Goal: Check status

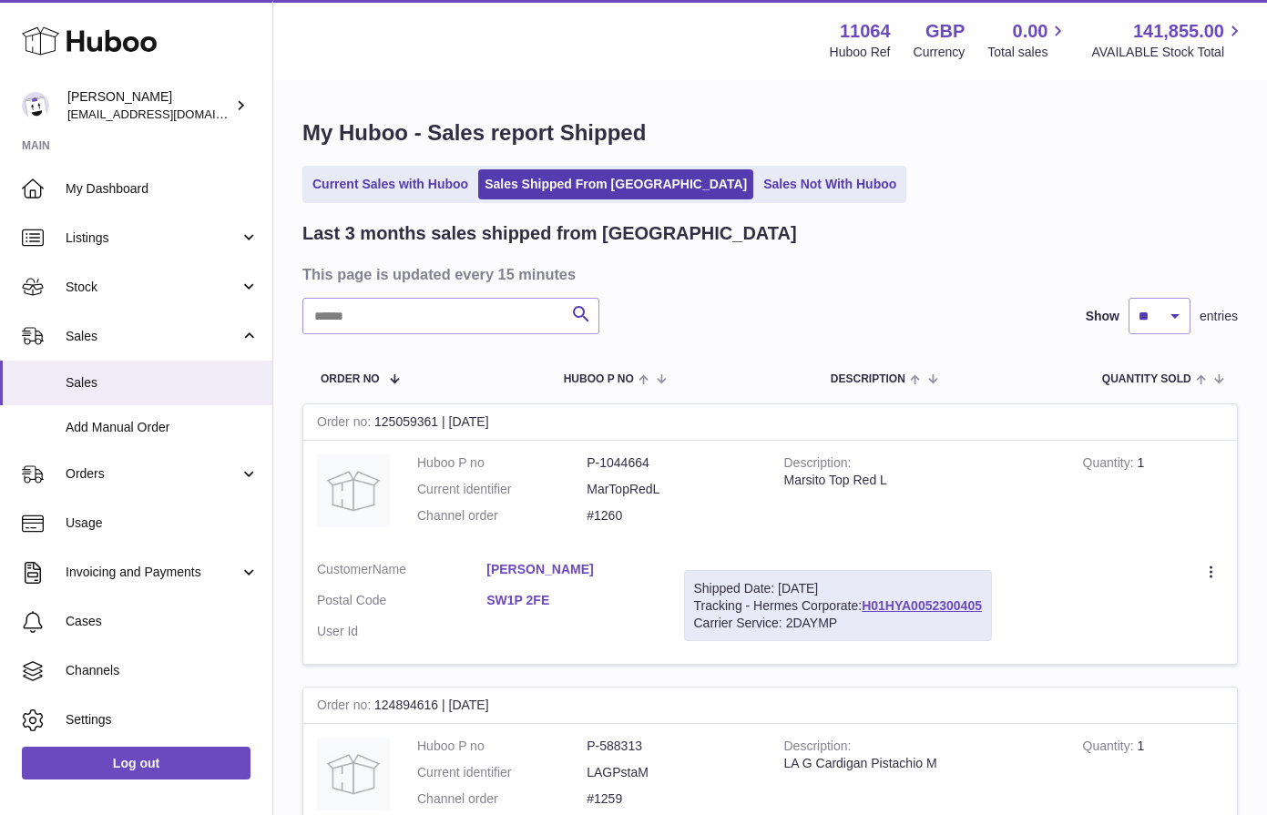
scroll to position [229, 0]
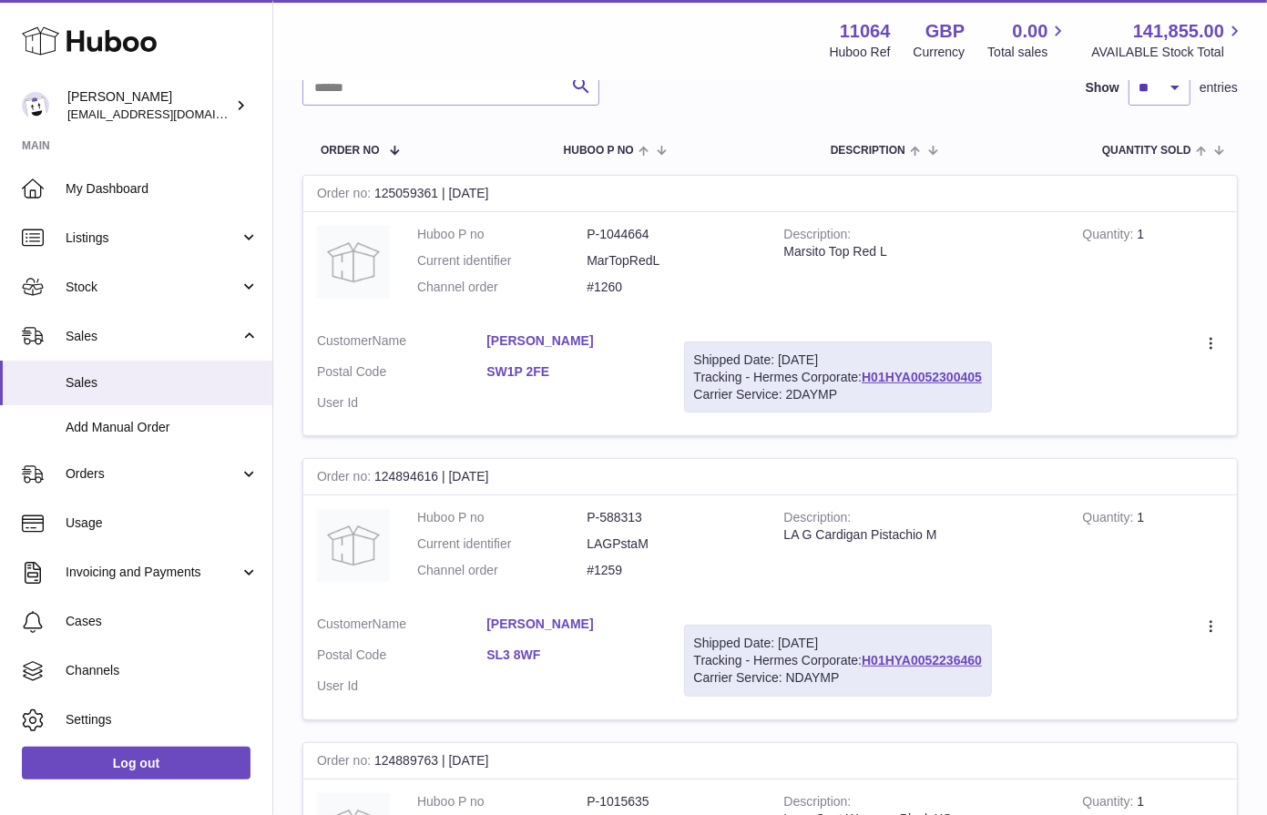
click at [1041, 502] on td "Description LA G Cardigan Pistachio M" at bounding box center [919, 548] width 299 height 107
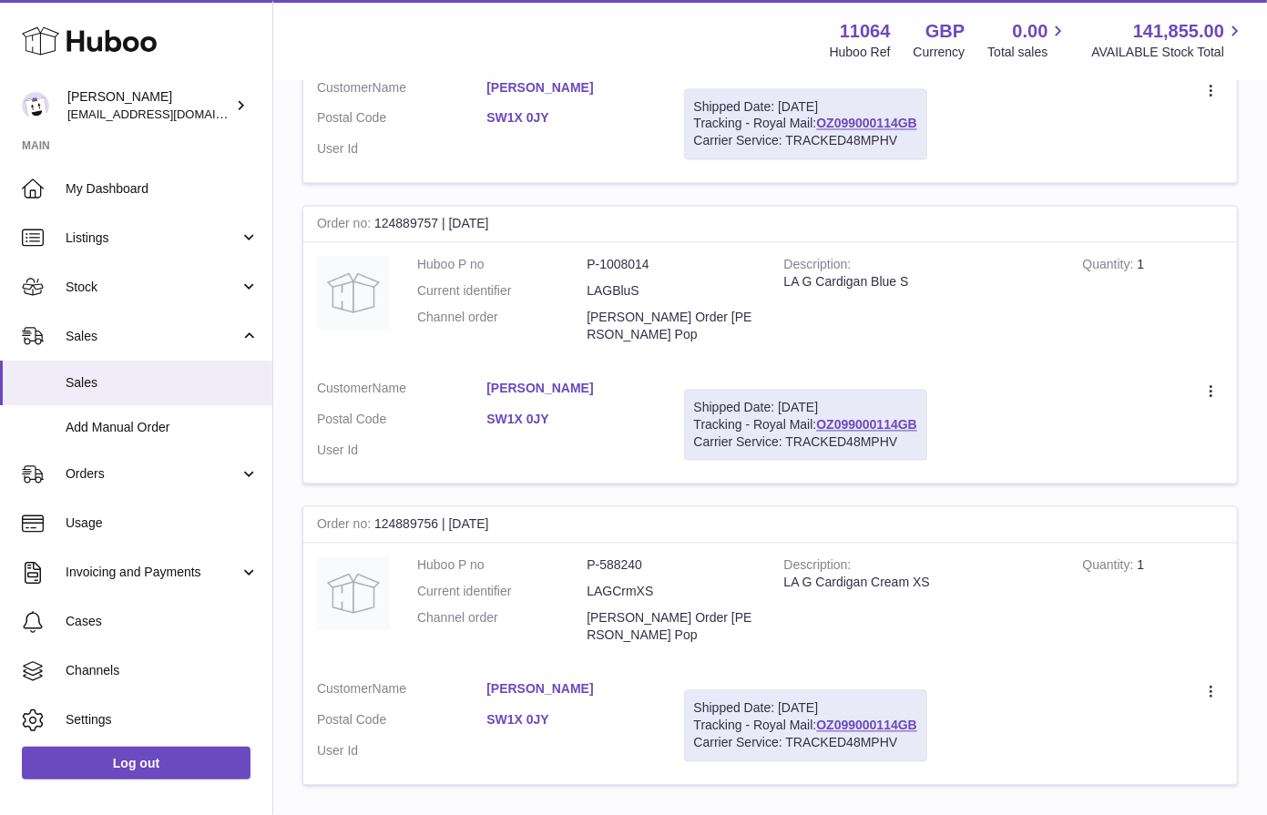
scroll to position [2599, 0]
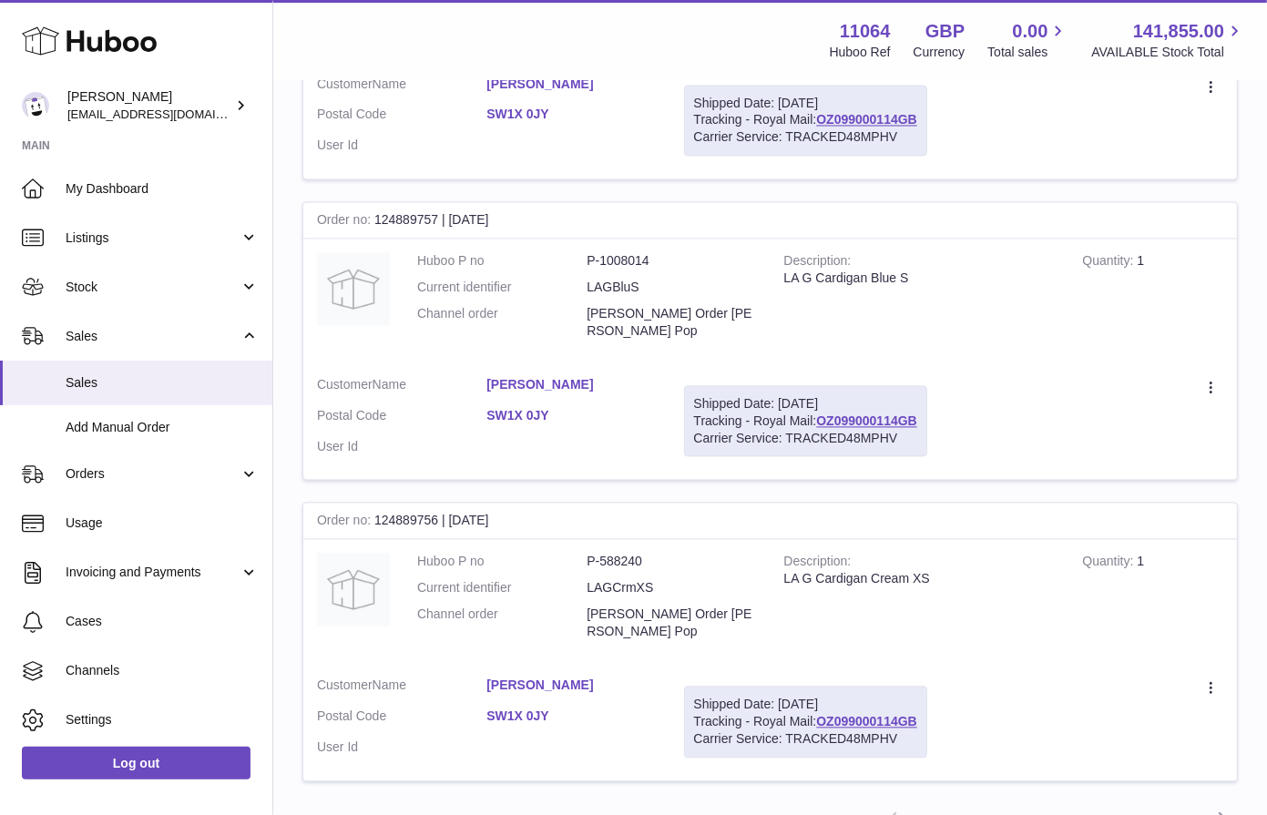
click at [958, 803] on link "2" at bounding box center [958, 819] width 33 height 33
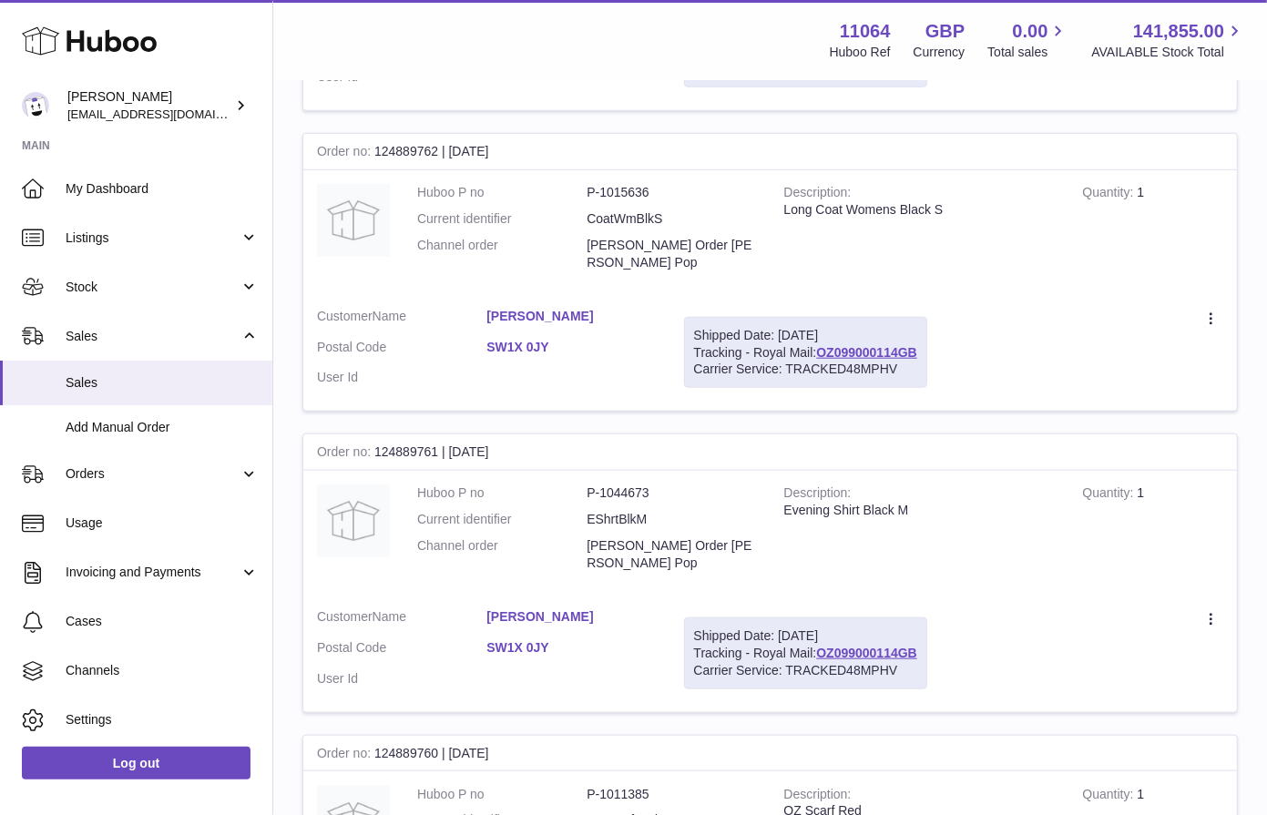
scroll to position [1355, 0]
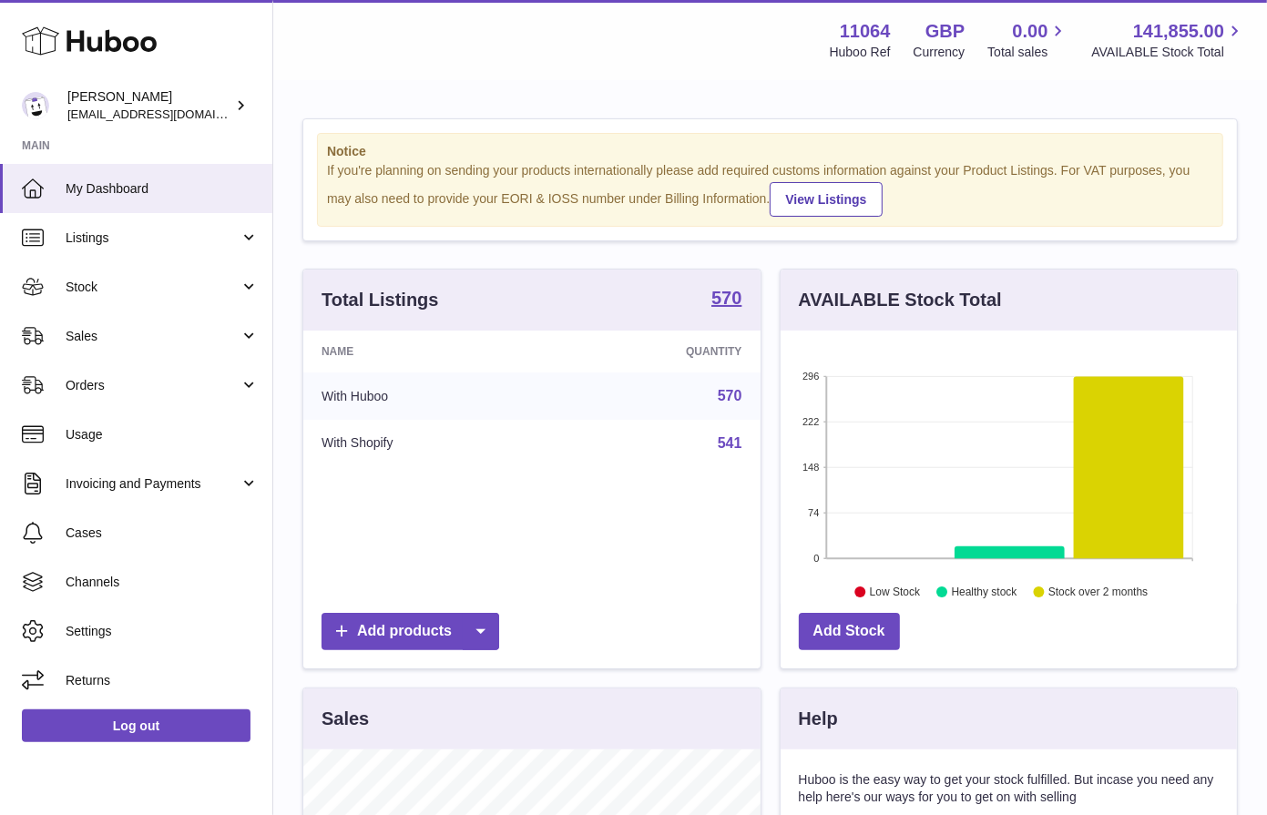
scroll to position [283, 457]
click at [123, 285] on span "Stock" at bounding box center [153, 287] width 174 height 17
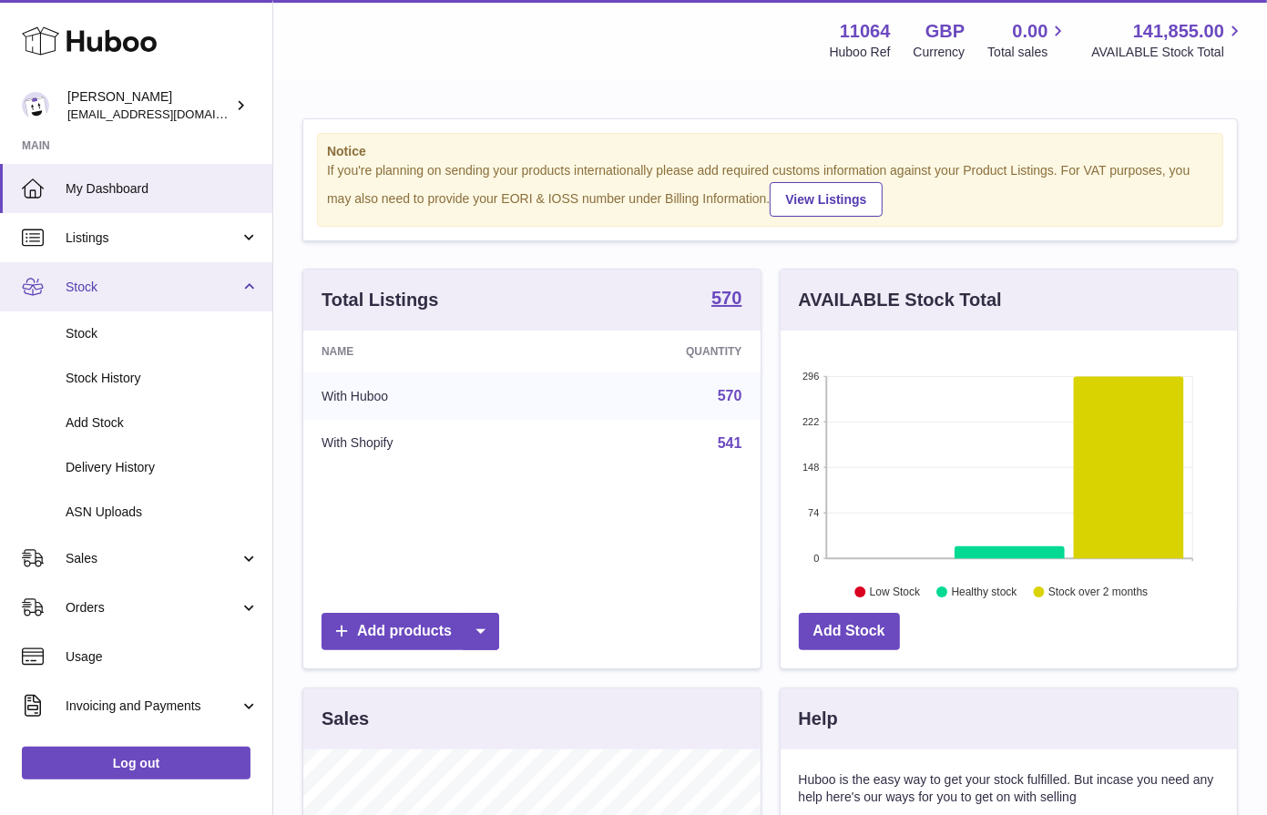
click at [124, 301] on link "Stock" at bounding box center [136, 286] width 272 height 49
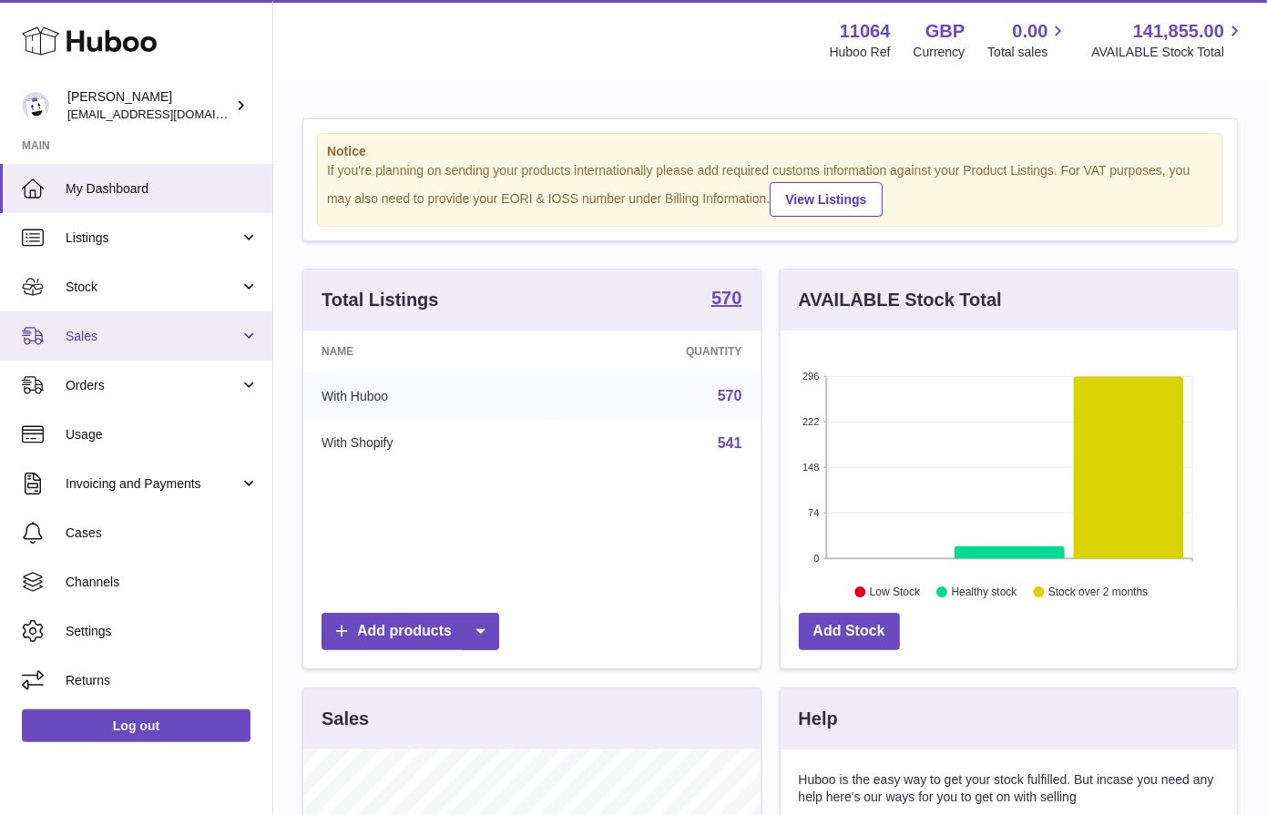
click at [141, 332] on span "Sales" at bounding box center [153, 336] width 174 height 17
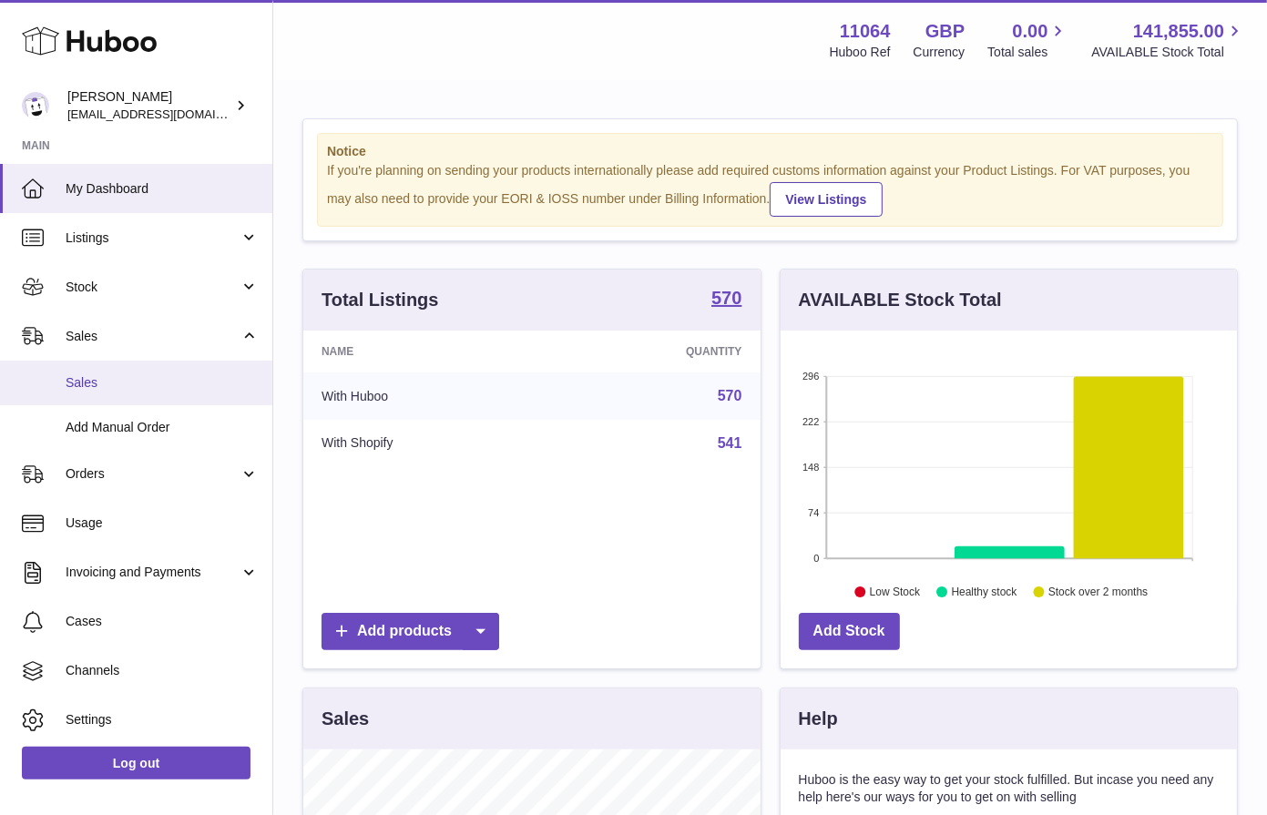
click at [177, 398] on link "Sales" at bounding box center [136, 383] width 272 height 45
